Goal: Transaction & Acquisition: Purchase product/service

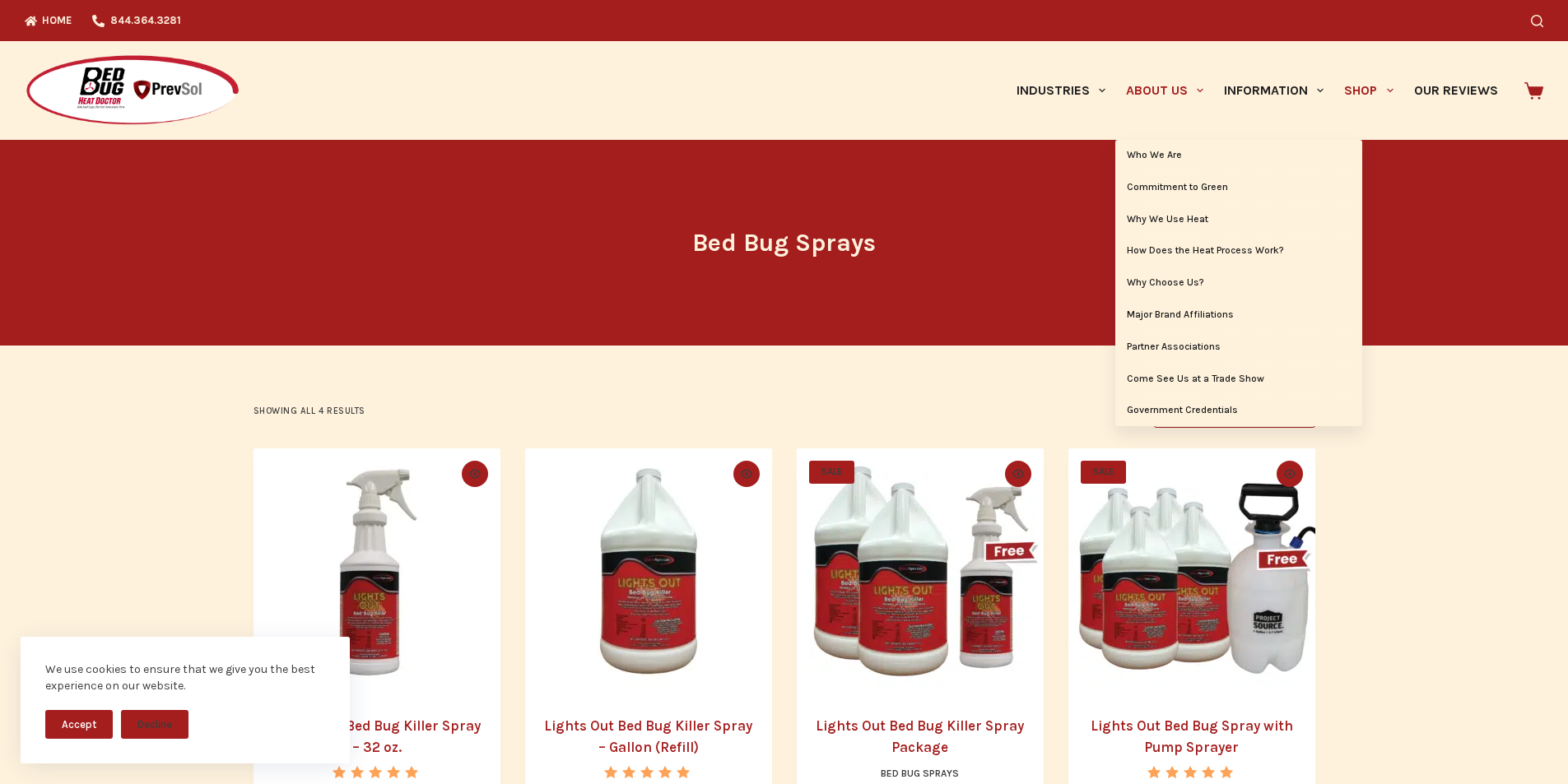
click at [1134, 88] on link "About Us" at bounding box center [1164, 90] width 98 height 99
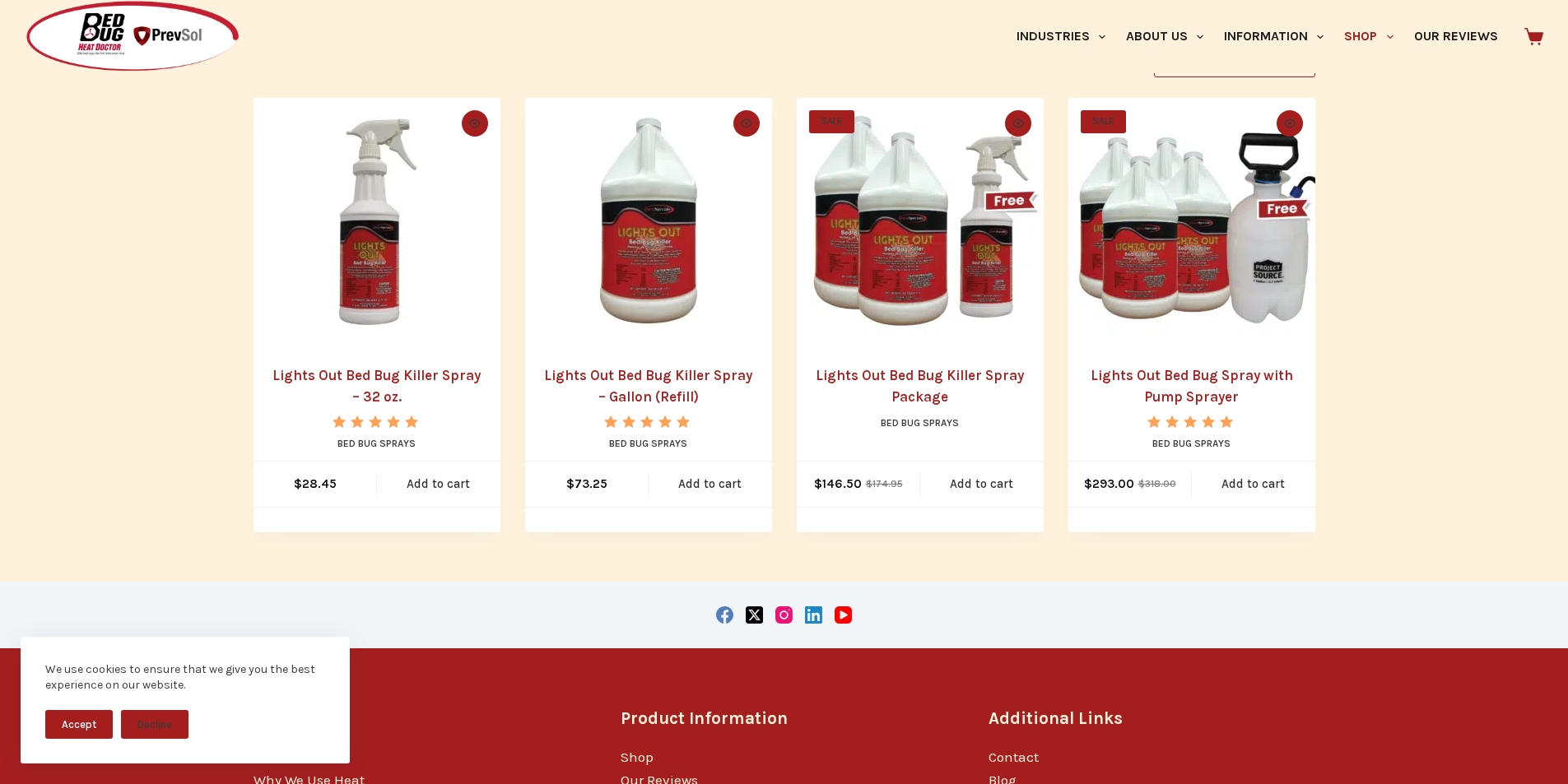
scroll to position [343, 0]
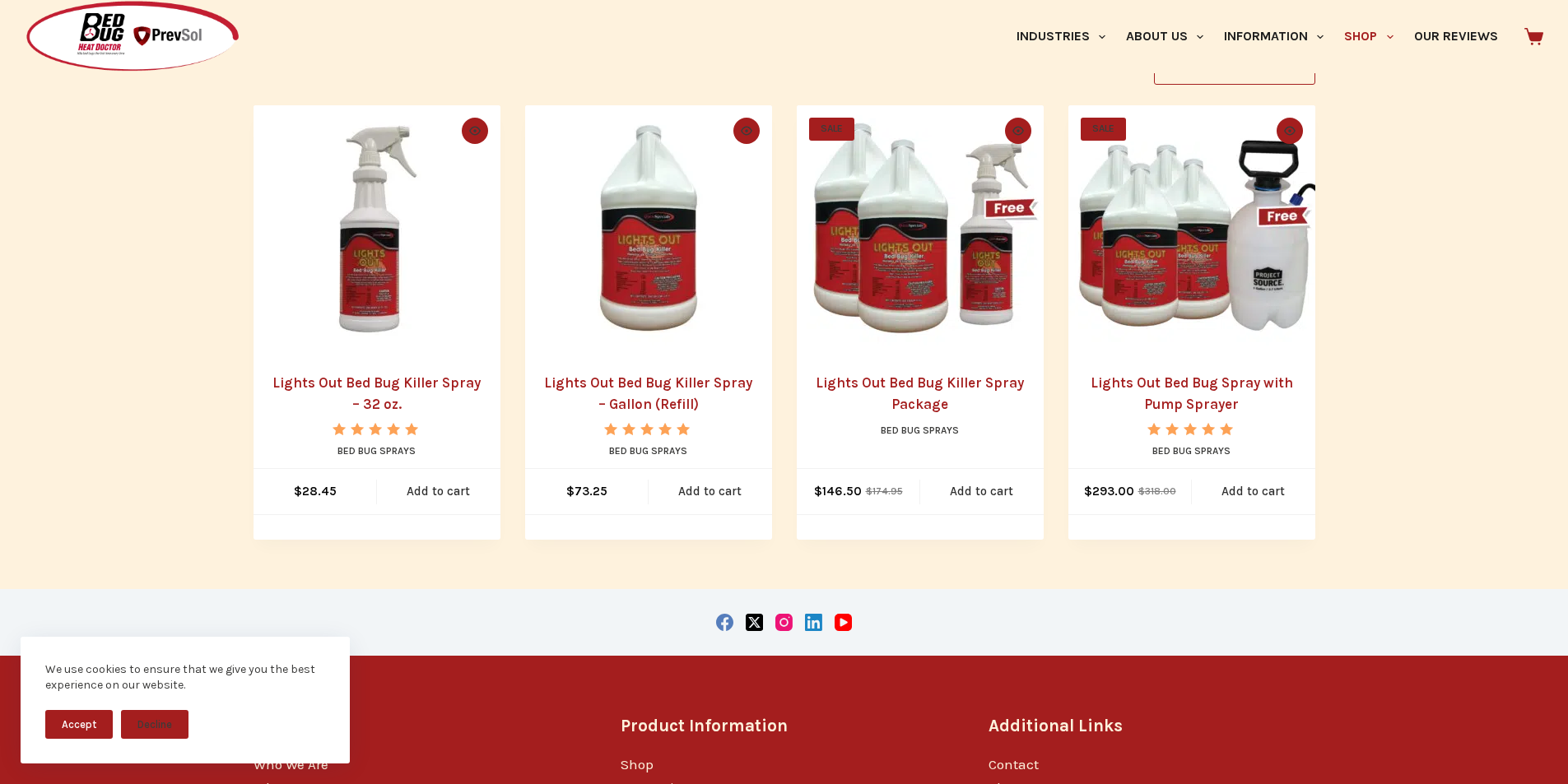
click at [368, 386] on link "Lights Out Bed Bug Killer Spray – 32 oz." at bounding box center [376, 393] width 208 height 38
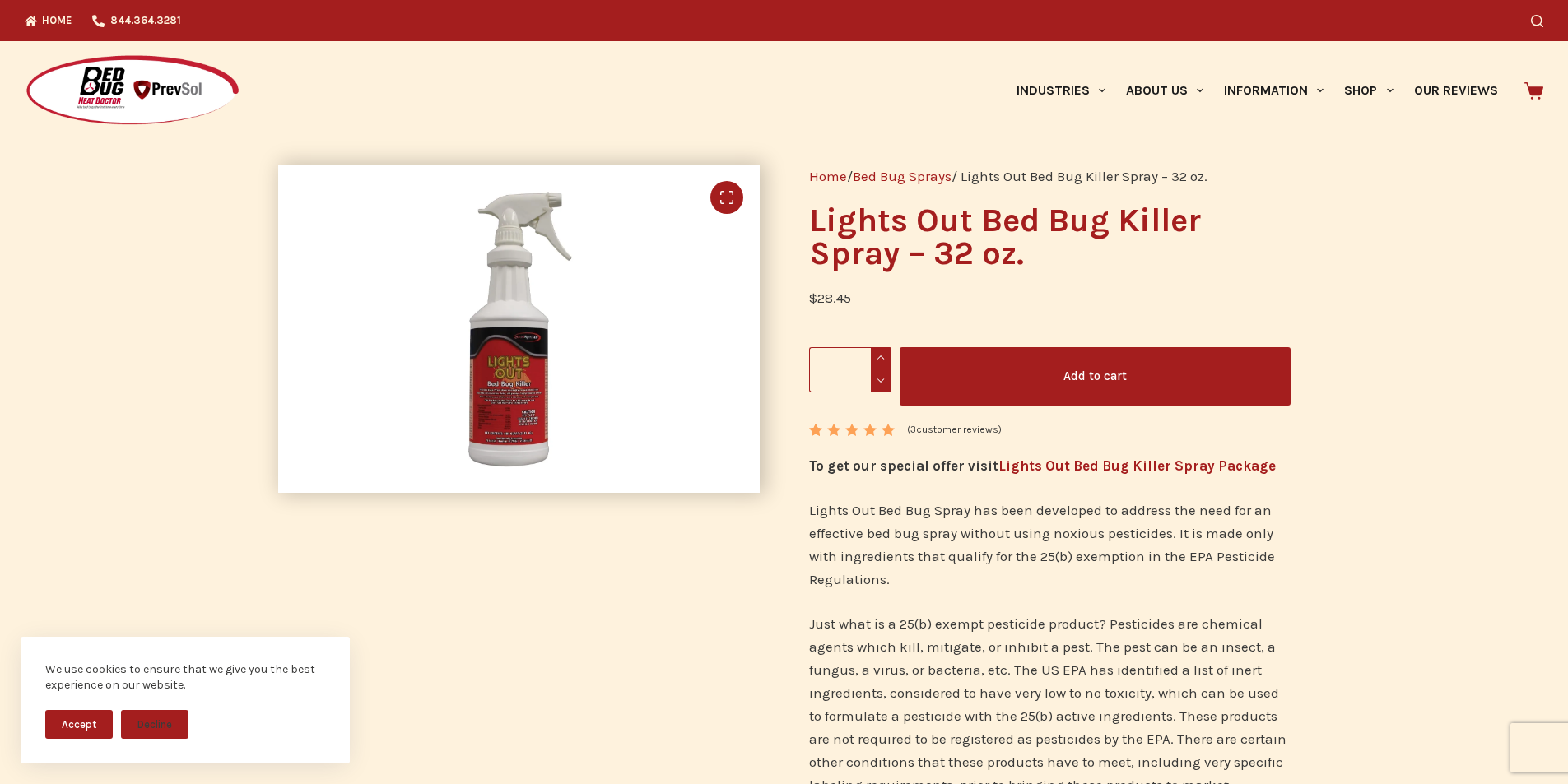
click at [740, 198] on link "🔍" at bounding box center [726, 197] width 33 height 33
